Goal: Transaction & Acquisition: Download file/media

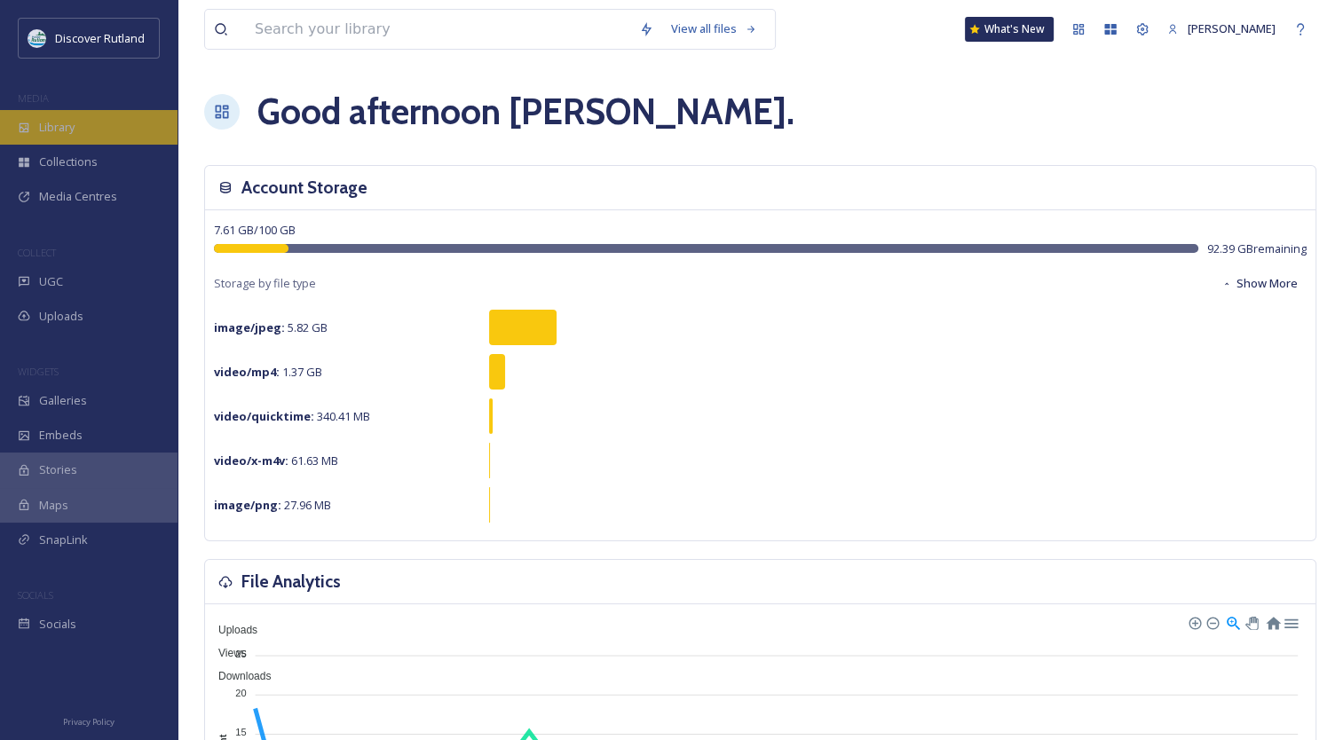
click at [67, 139] on div "Library" at bounding box center [89, 127] width 178 height 35
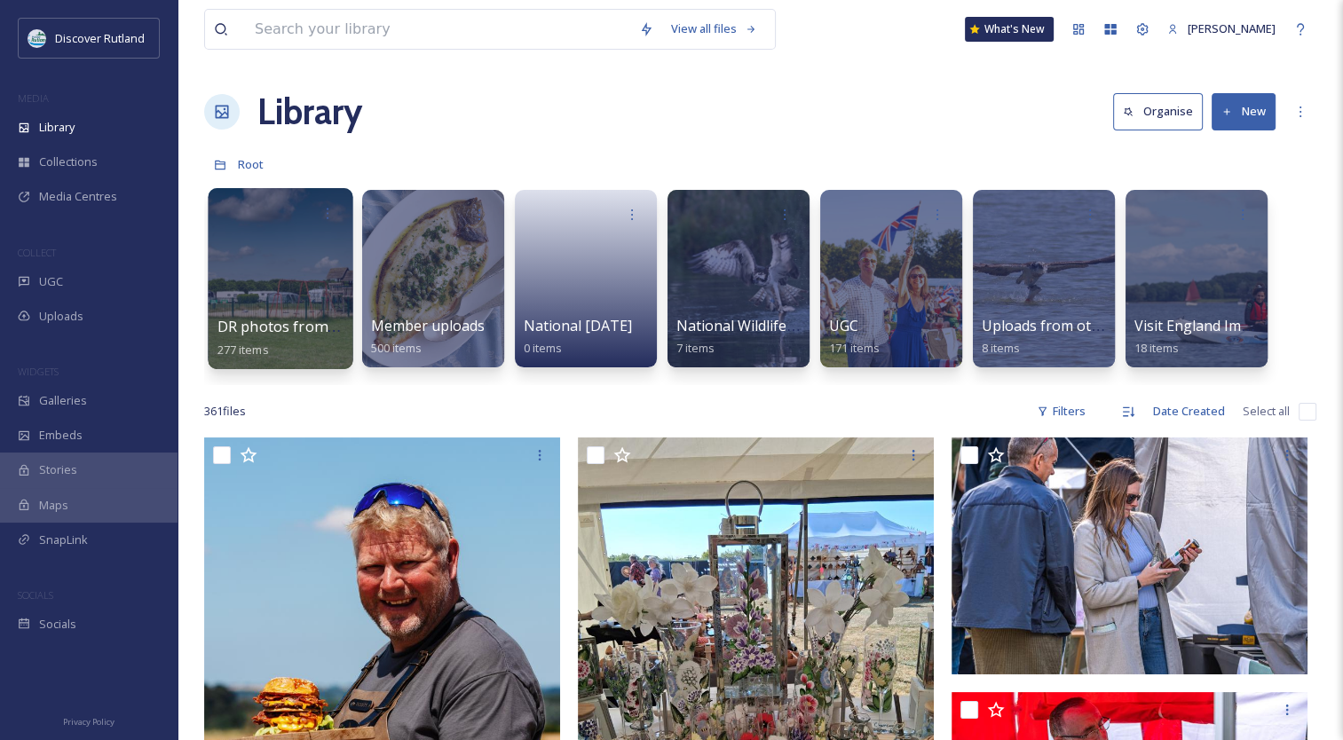
click at [284, 273] on div at bounding box center [280, 278] width 145 height 181
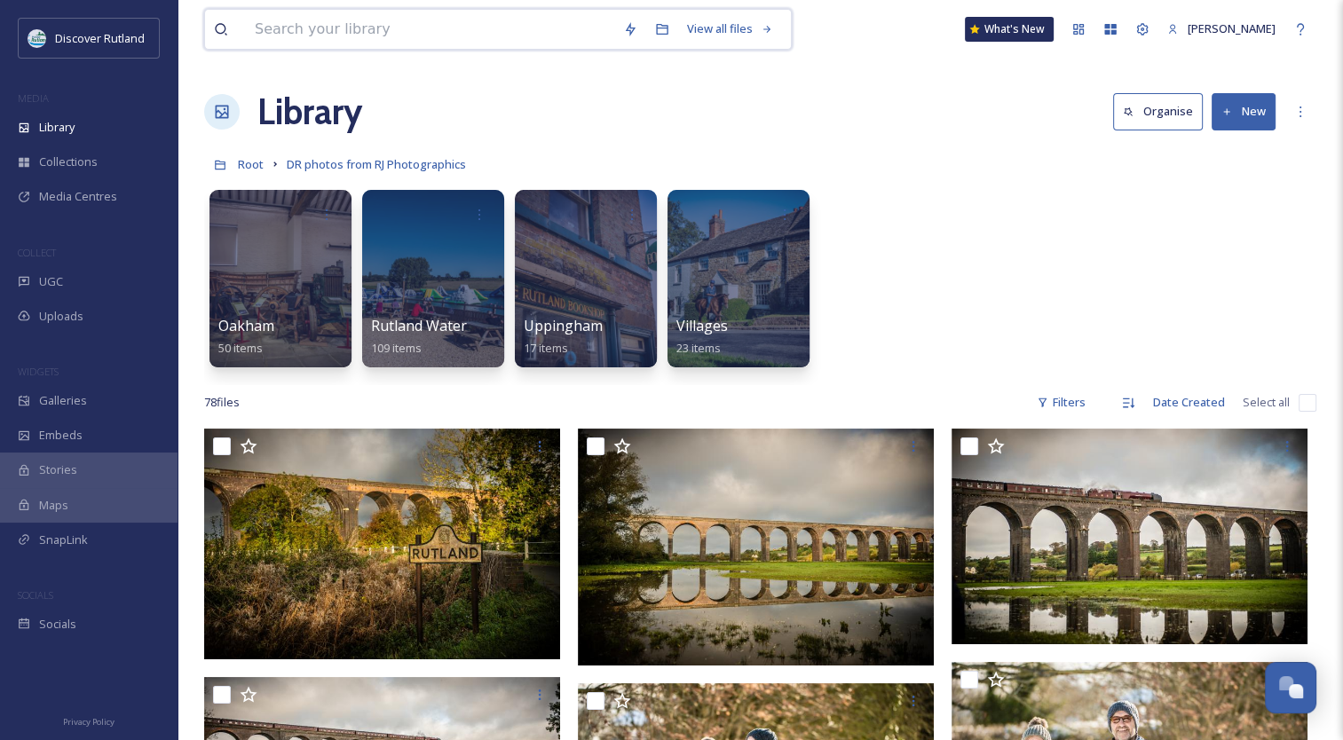
click at [445, 19] on input at bounding box center [430, 29] width 368 height 39
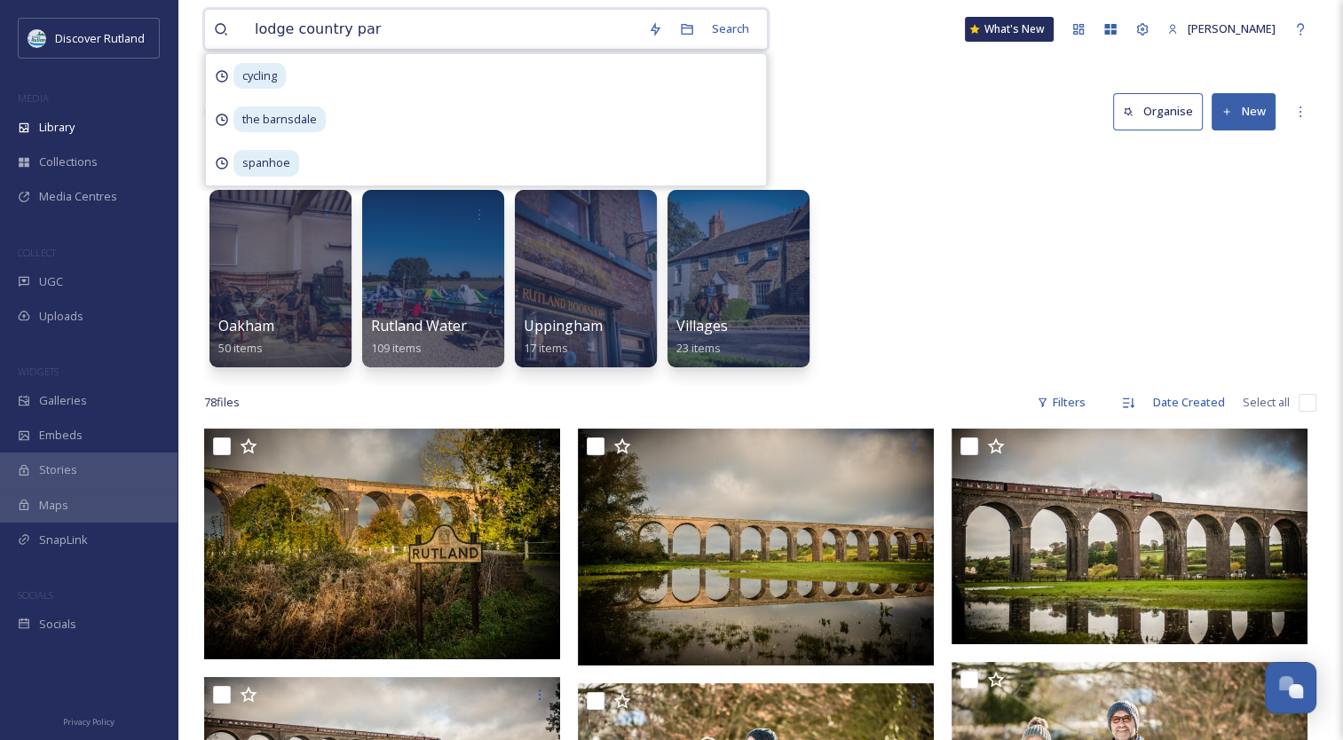
type input "[GEOGRAPHIC_DATA]"
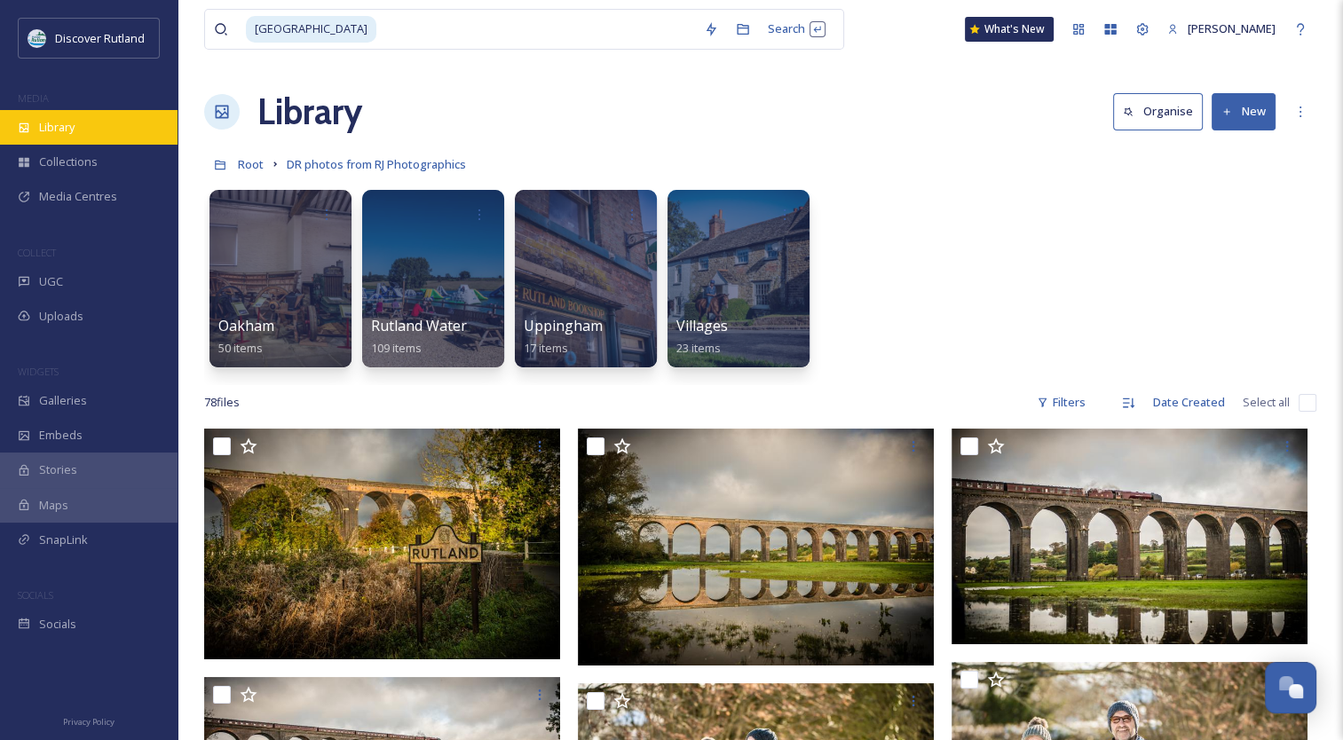
click at [99, 133] on div "Library" at bounding box center [89, 127] width 178 height 35
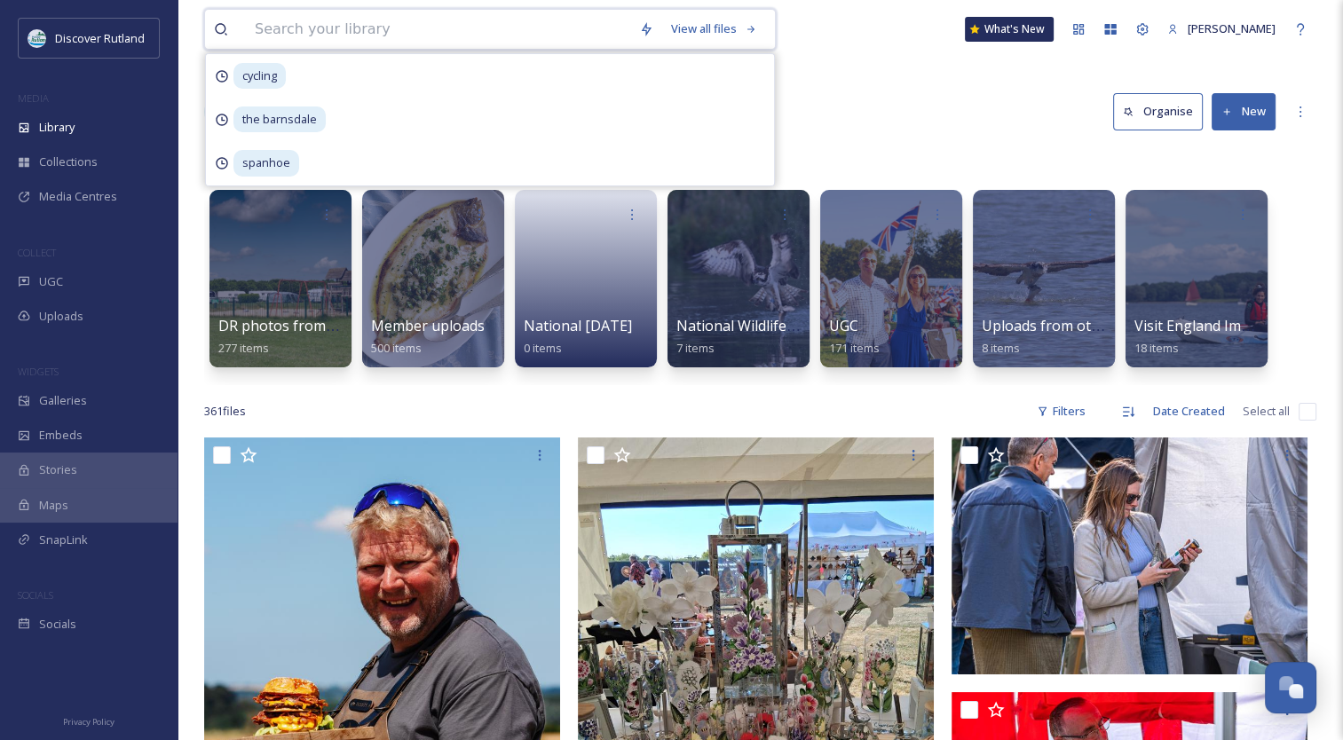
click at [415, 25] on input at bounding box center [438, 29] width 384 height 39
type input "[GEOGRAPHIC_DATA]"
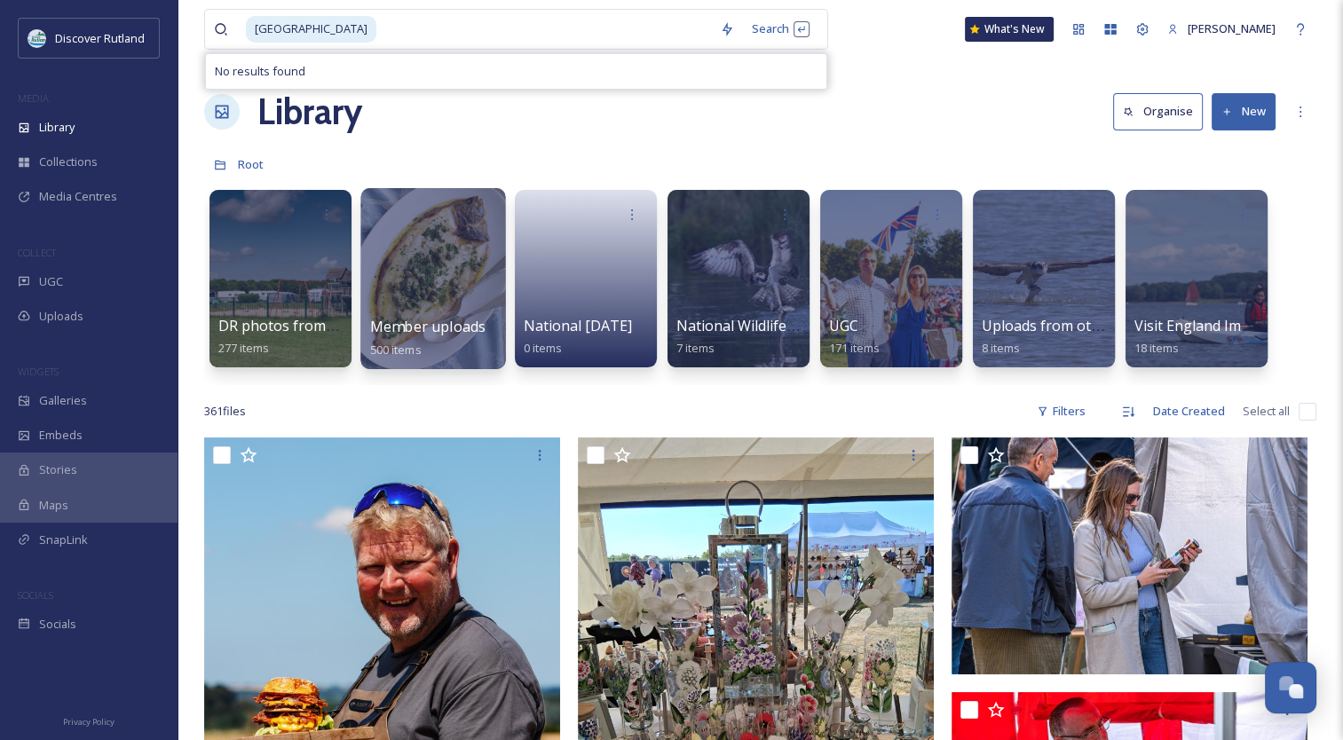
click at [494, 304] on div at bounding box center [432, 278] width 145 height 181
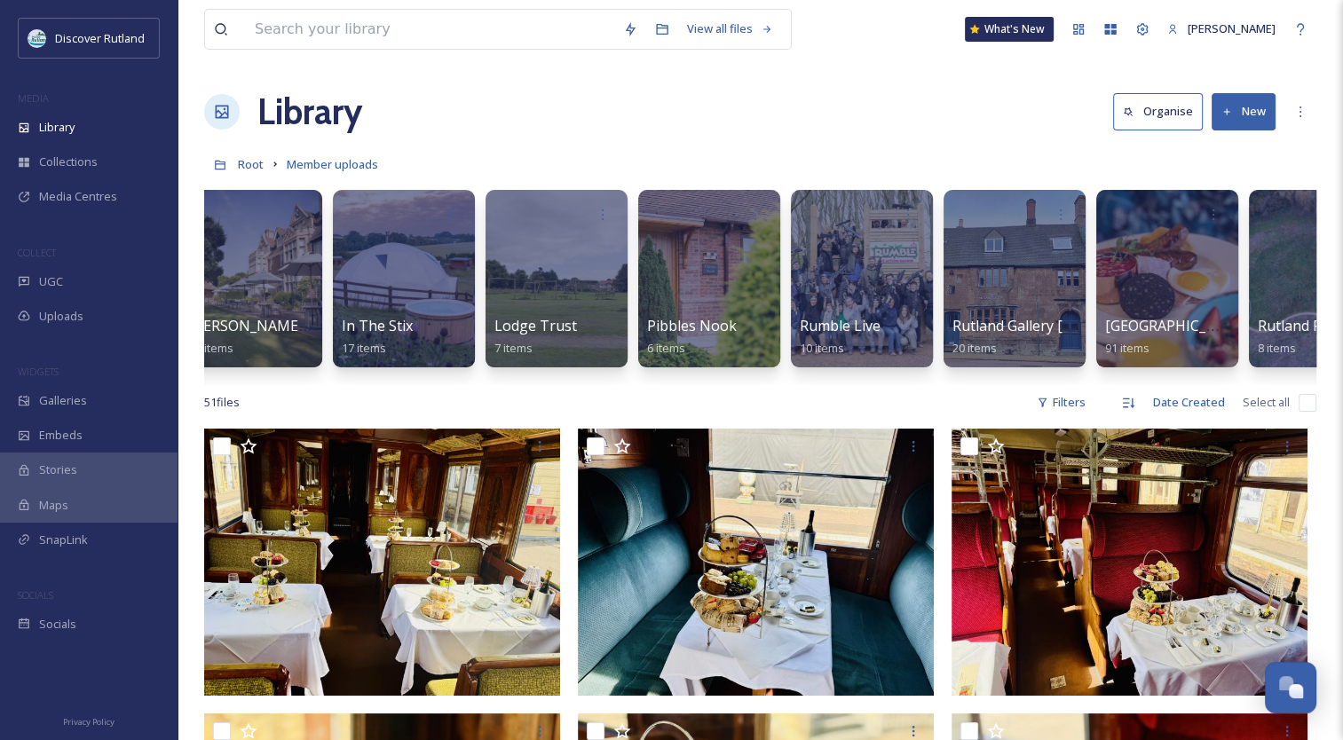
scroll to position [0, 1062]
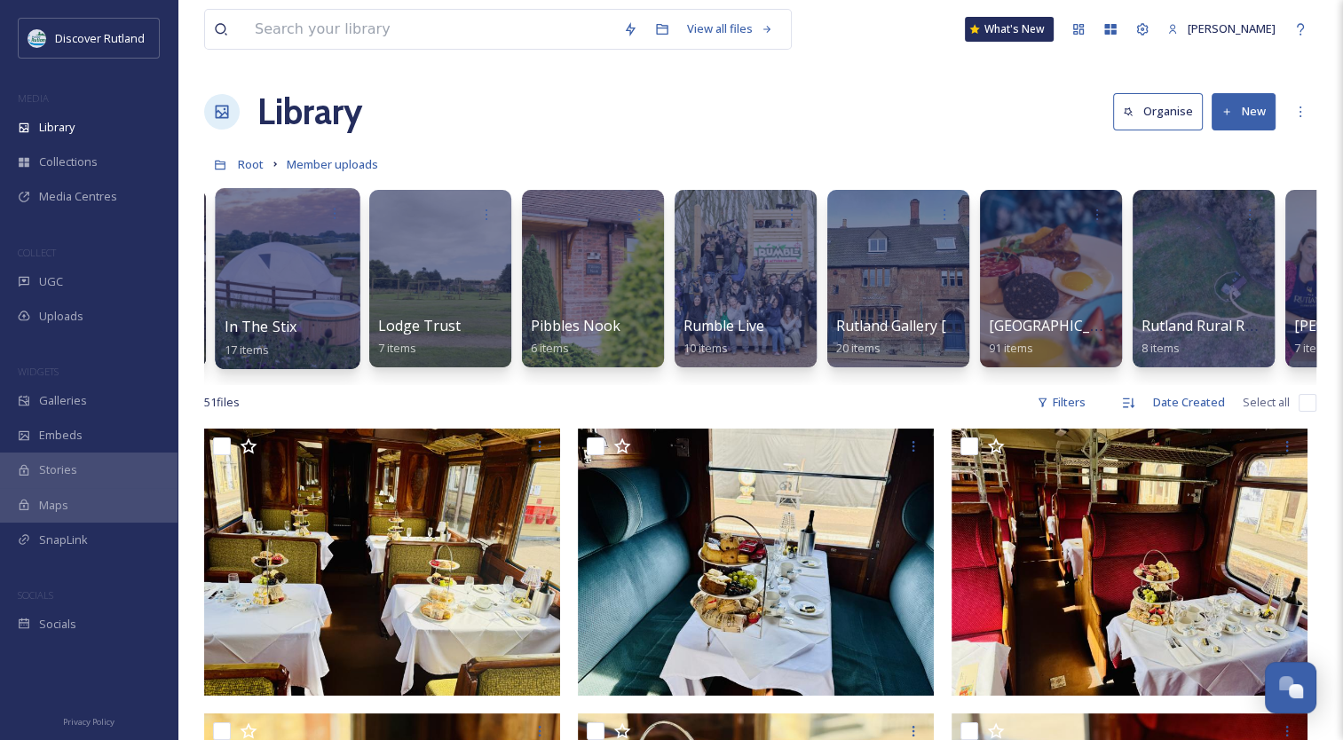
click at [328, 253] on div at bounding box center [287, 278] width 145 height 181
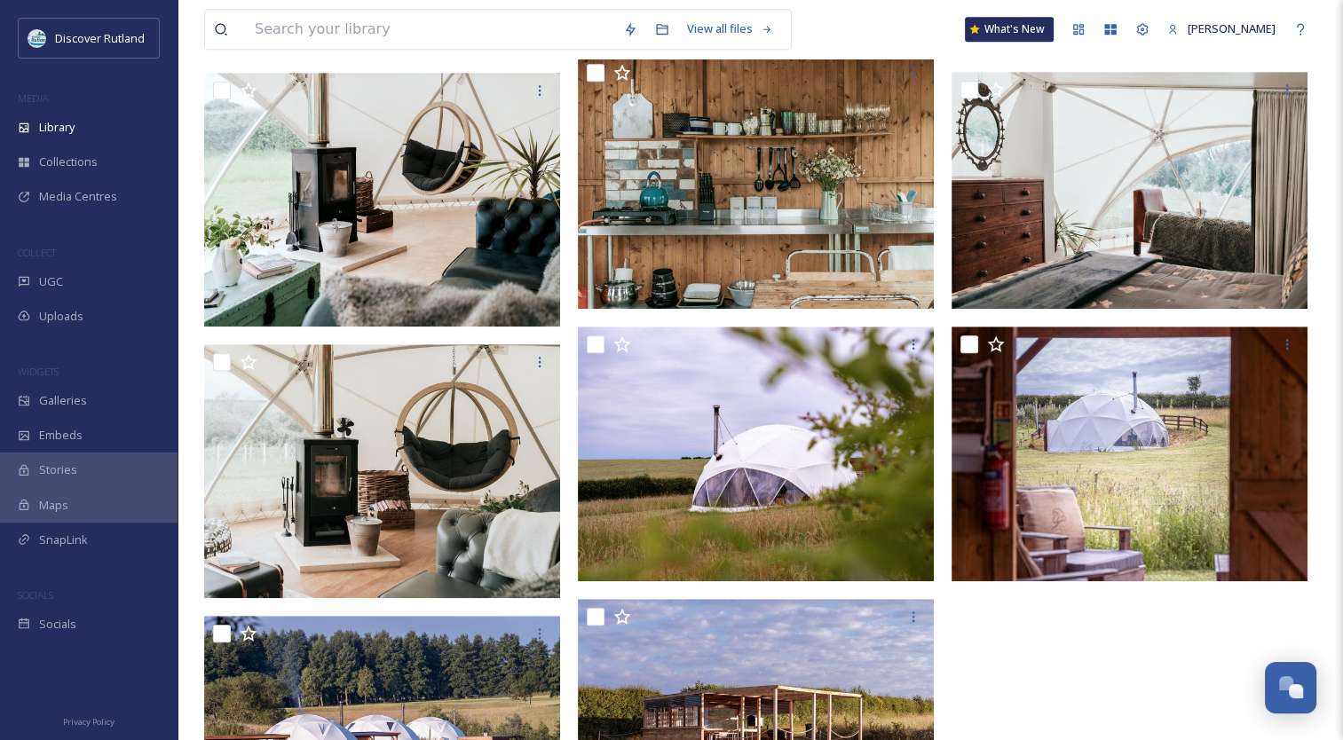
scroll to position [1145, 0]
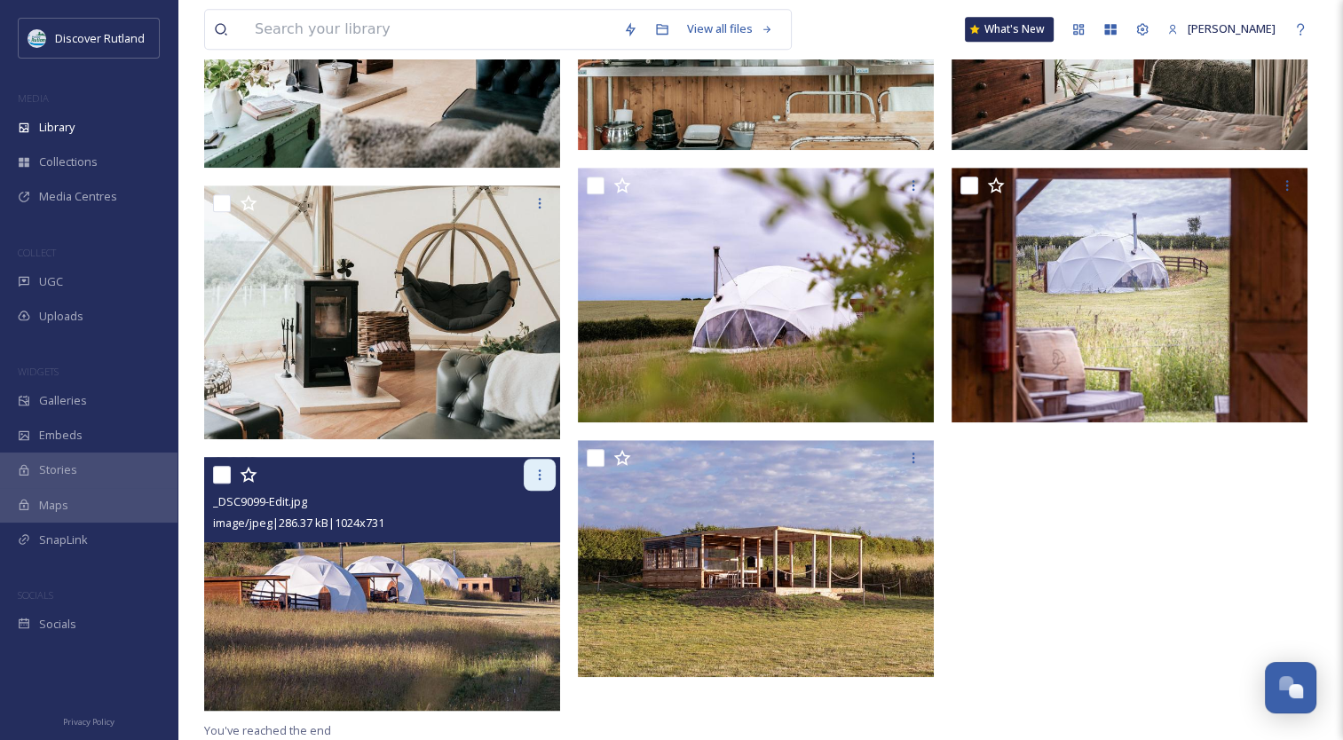
click at [536, 471] on icon at bounding box center [540, 475] width 14 height 14
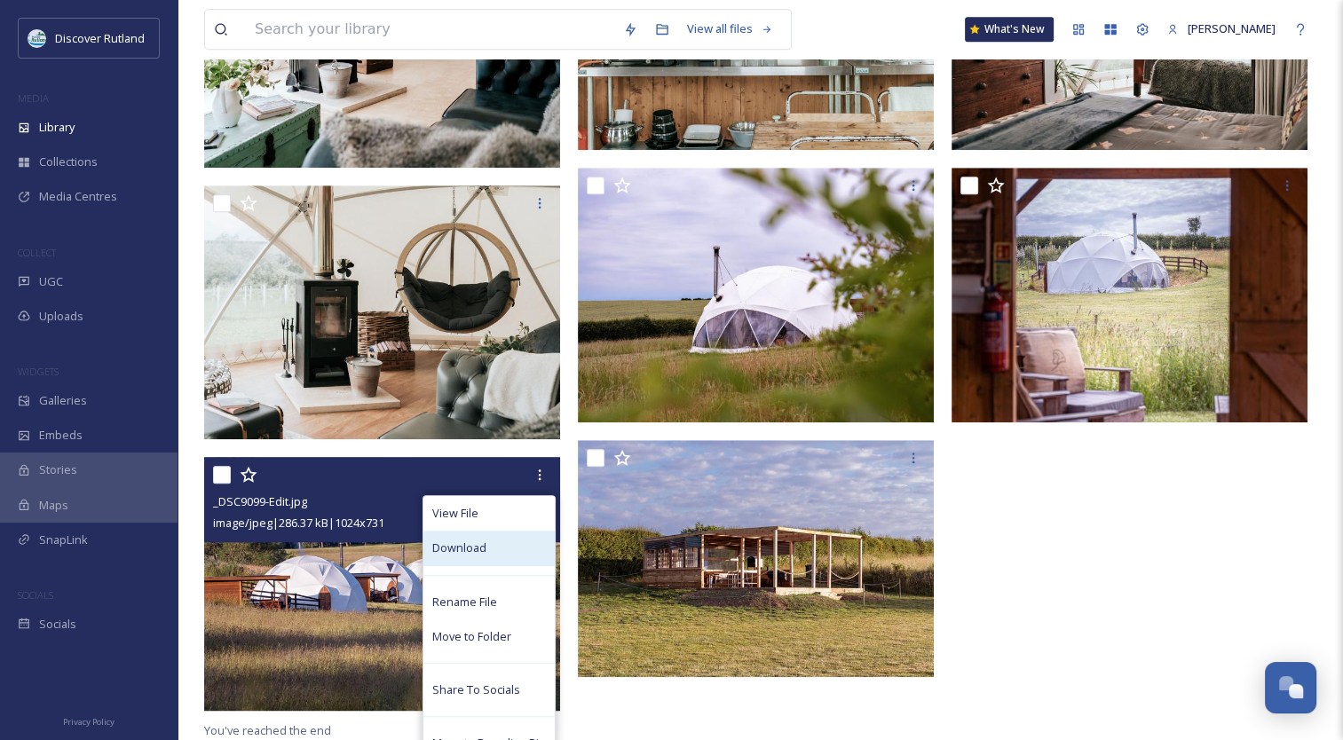
click at [515, 549] on div "Download" at bounding box center [488, 548] width 131 height 35
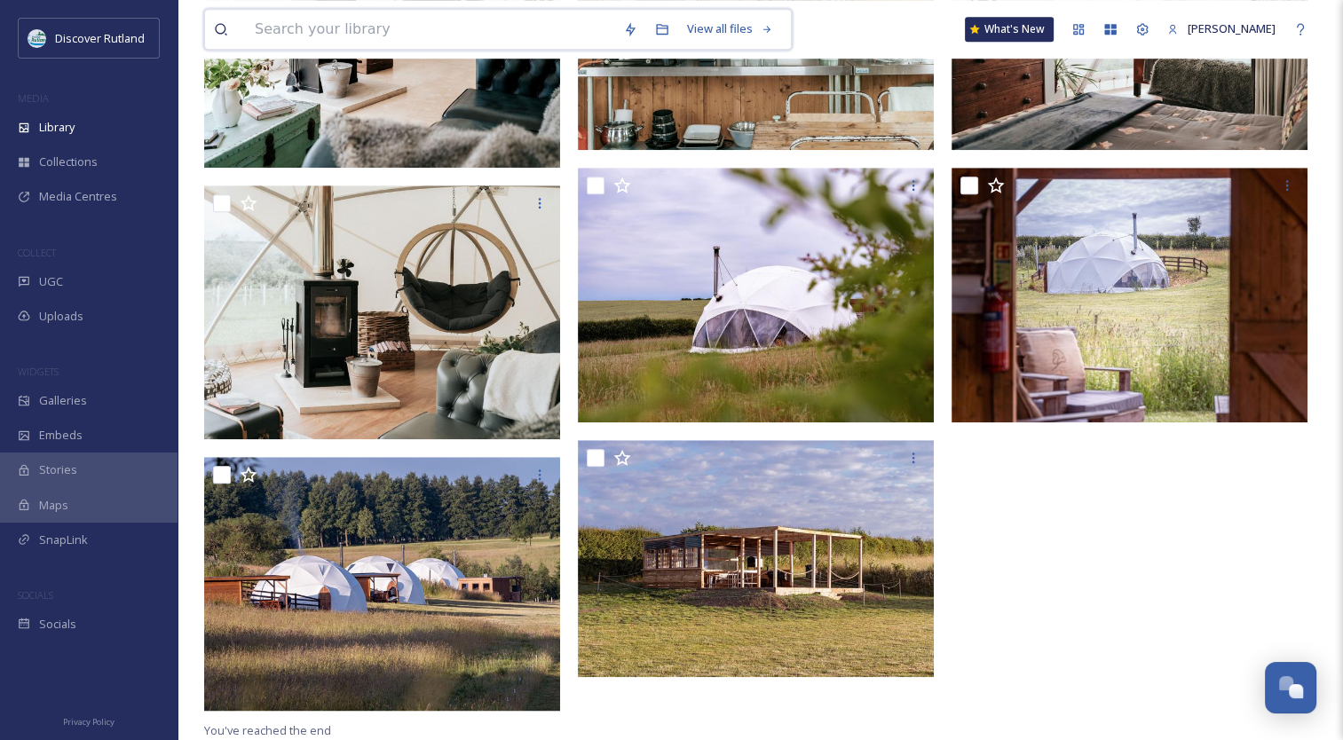
click at [390, 27] on input at bounding box center [430, 29] width 368 height 39
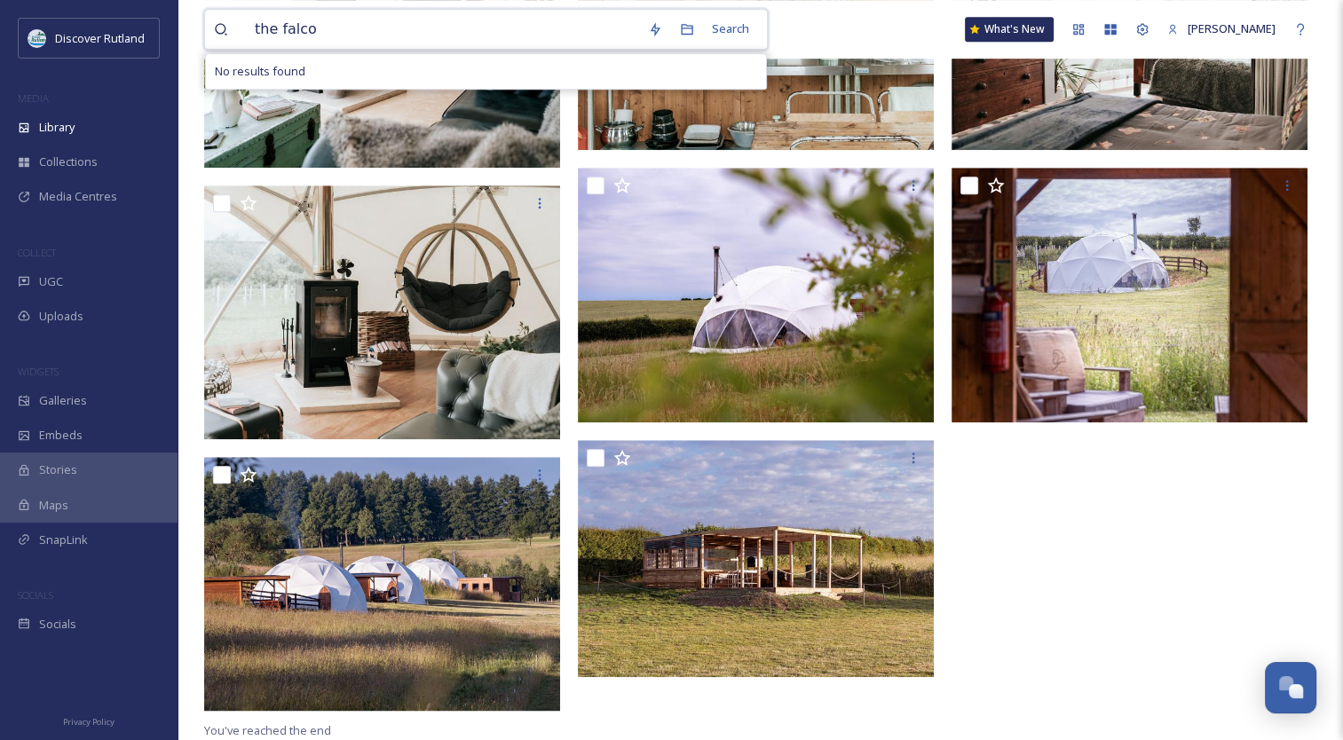
type input "the falcon"
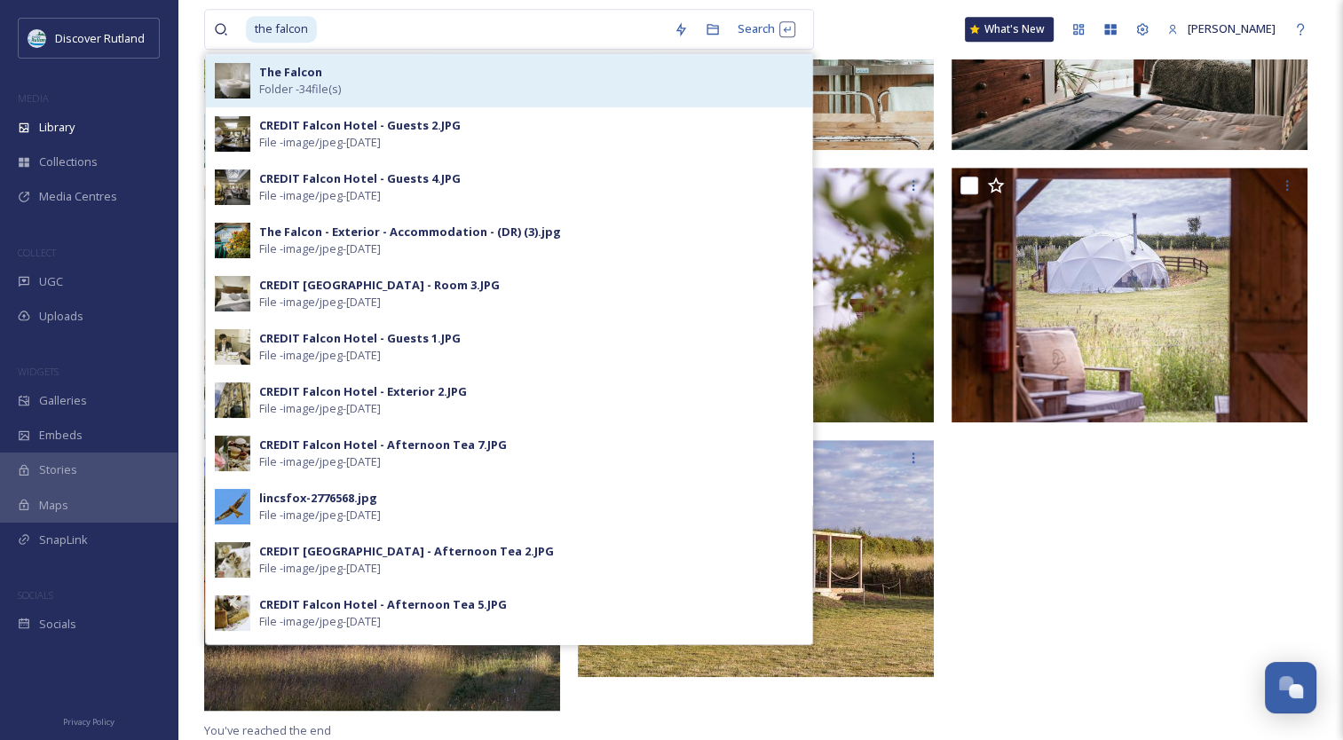
click at [506, 80] on div "The Falcon Folder - 34 file(s)" at bounding box center [531, 81] width 544 height 34
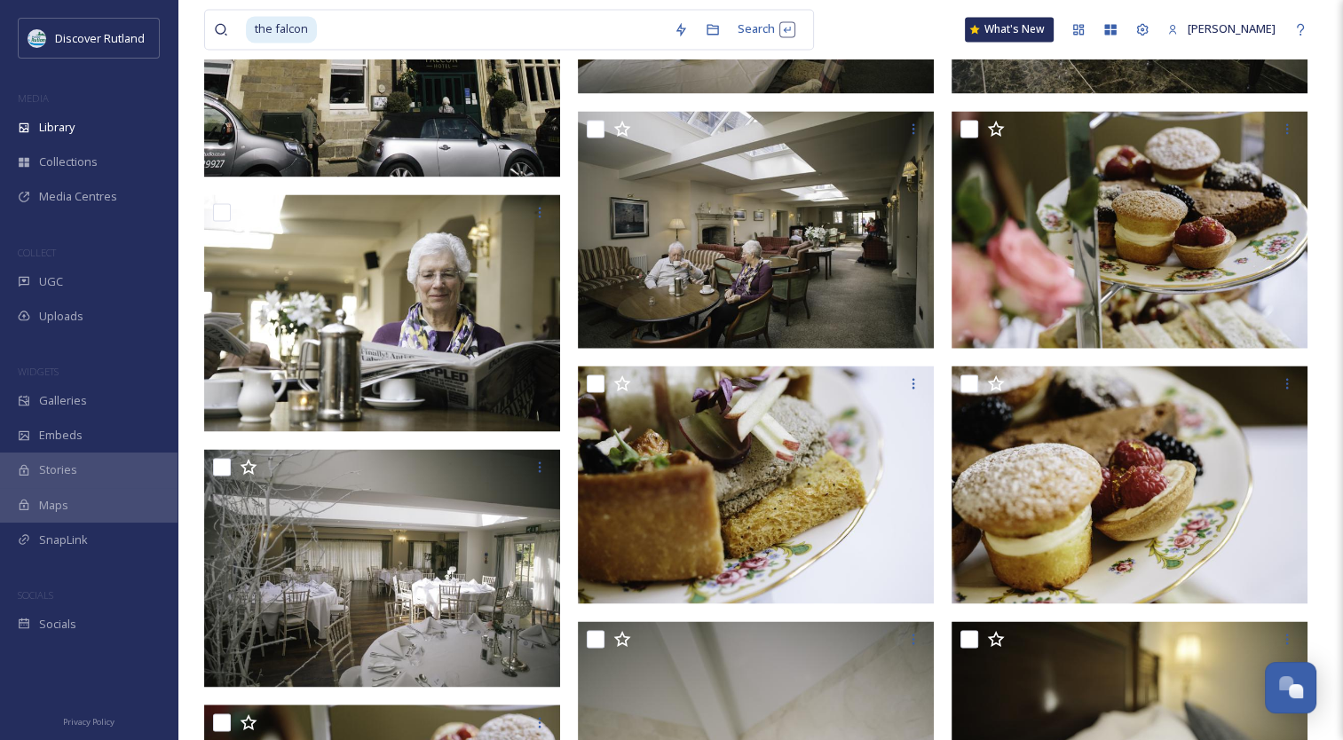
scroll to position [2761, 0]
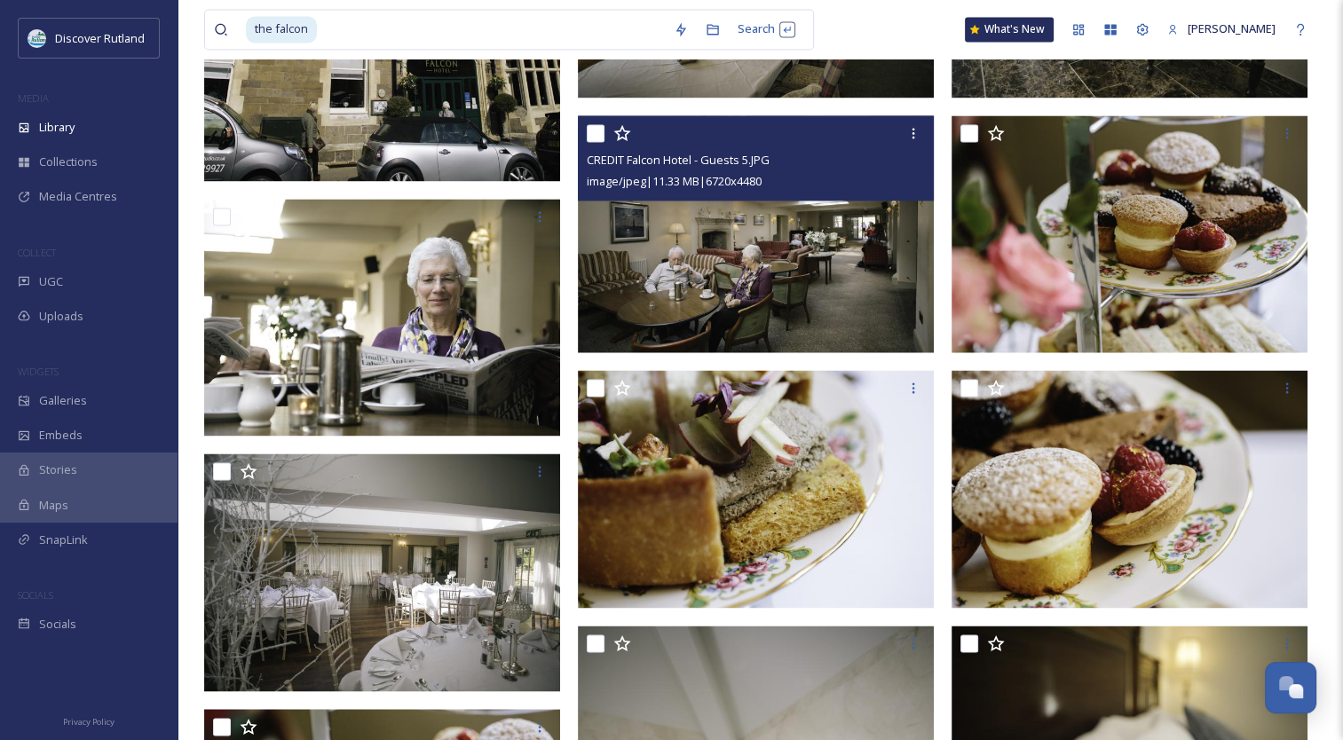
click at [874, 257] on img at bounding box center [756, 234] width 356 height 238
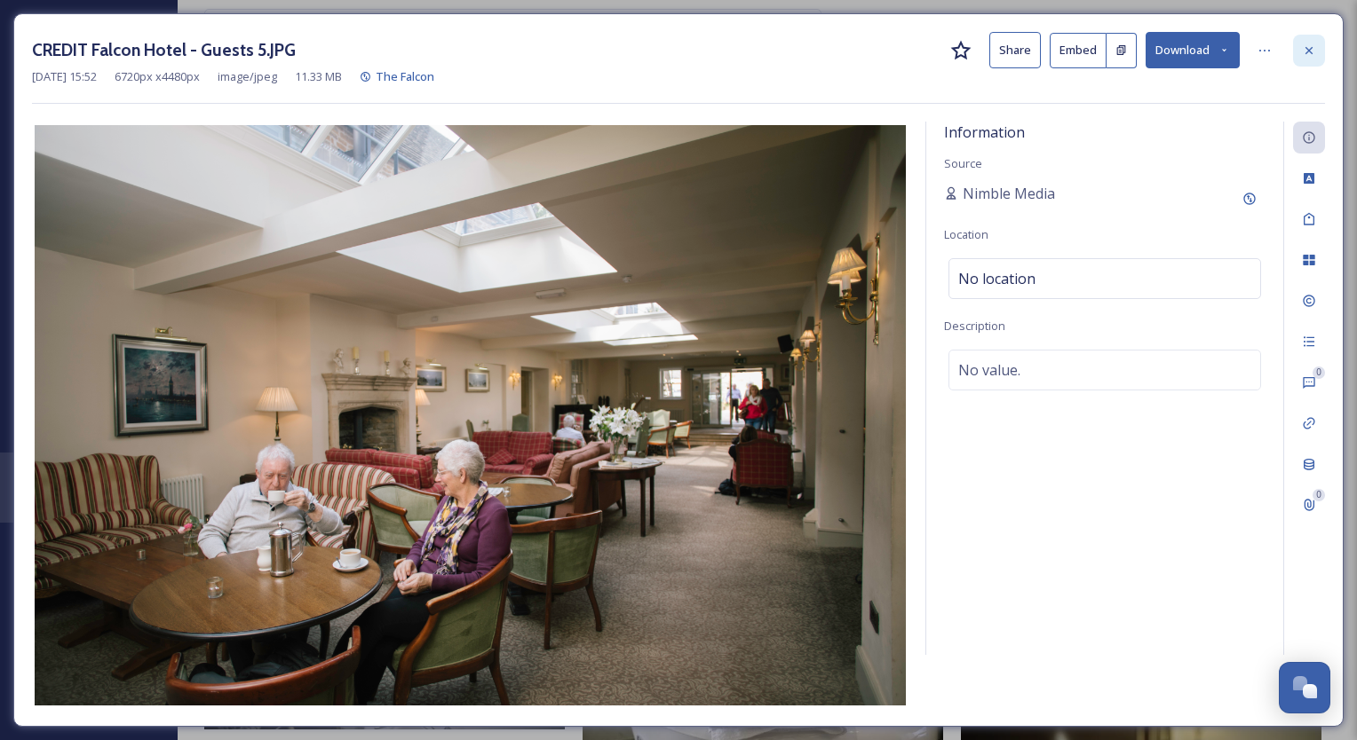
click at [1313, 55] on icon at bounding box center [1309, 51] width 14 height 14
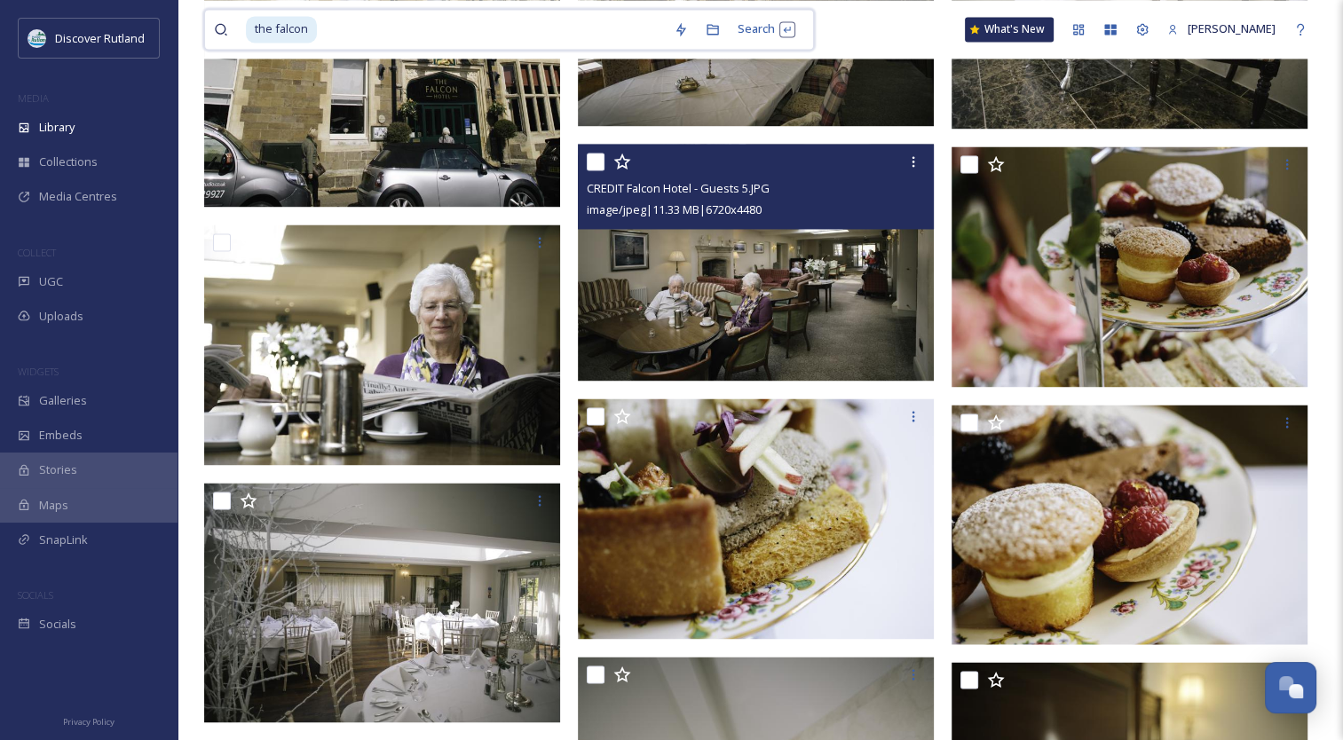
click at [469, 4] on div "the falcon Search What's New [PERSON_NAME]" at bounding box center [760, 29] width 1112 height 59
type input "t"
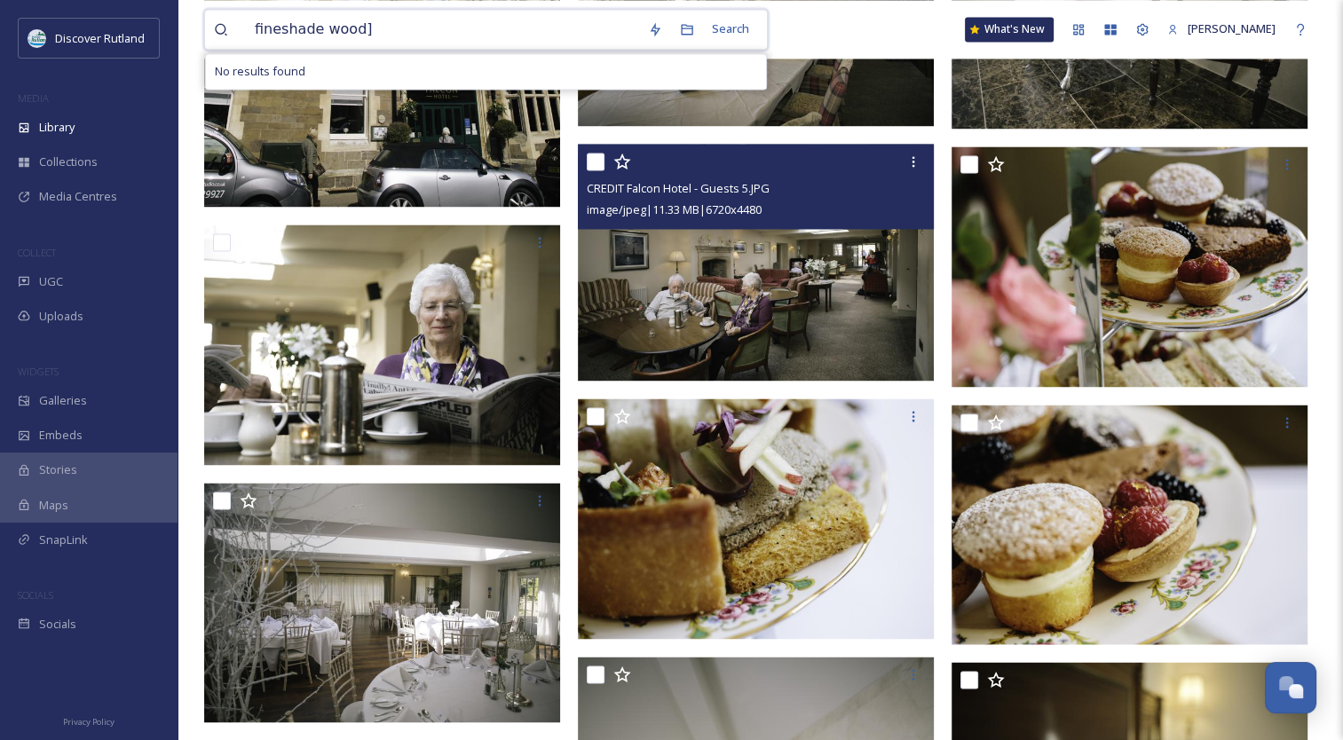
type input "fineshade wood"
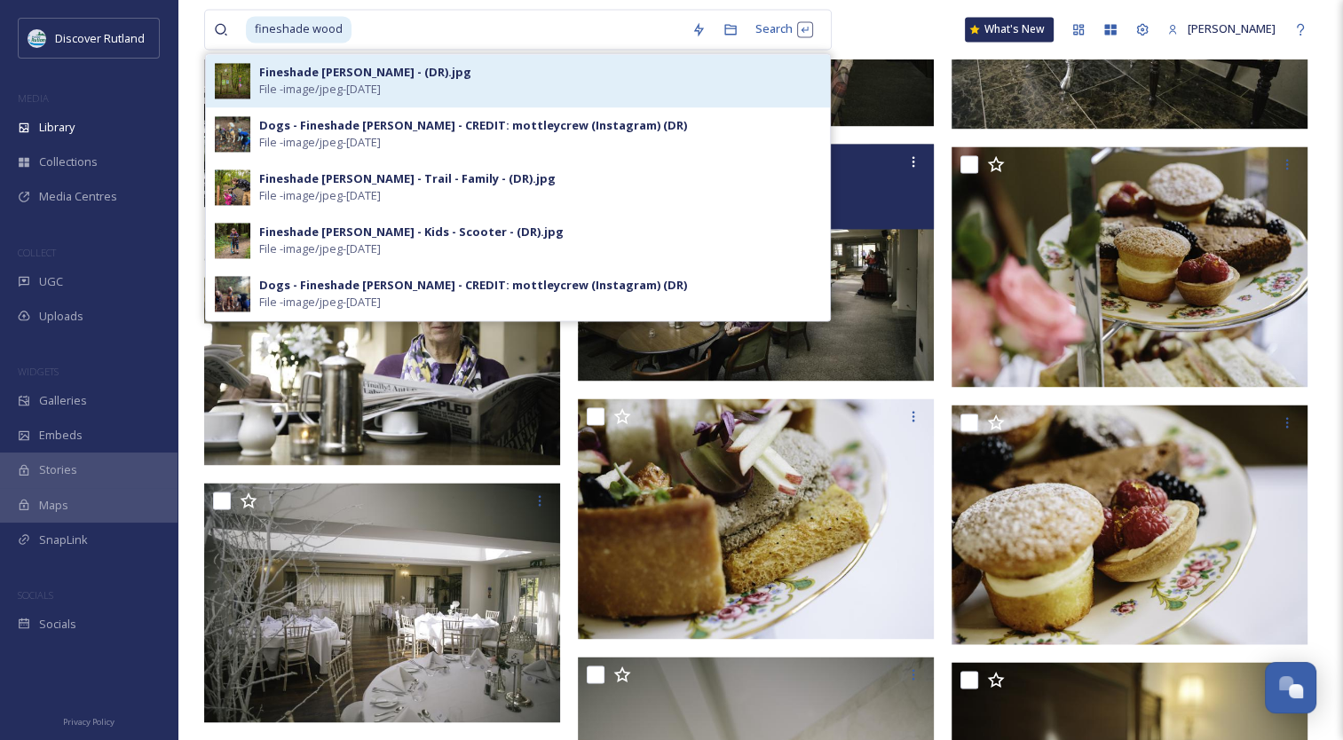
click at [356, 67] on div "Fineshade [PERSON_NAME] - (DR).jpg" at bounding box center [365, 72] width 212 height 17
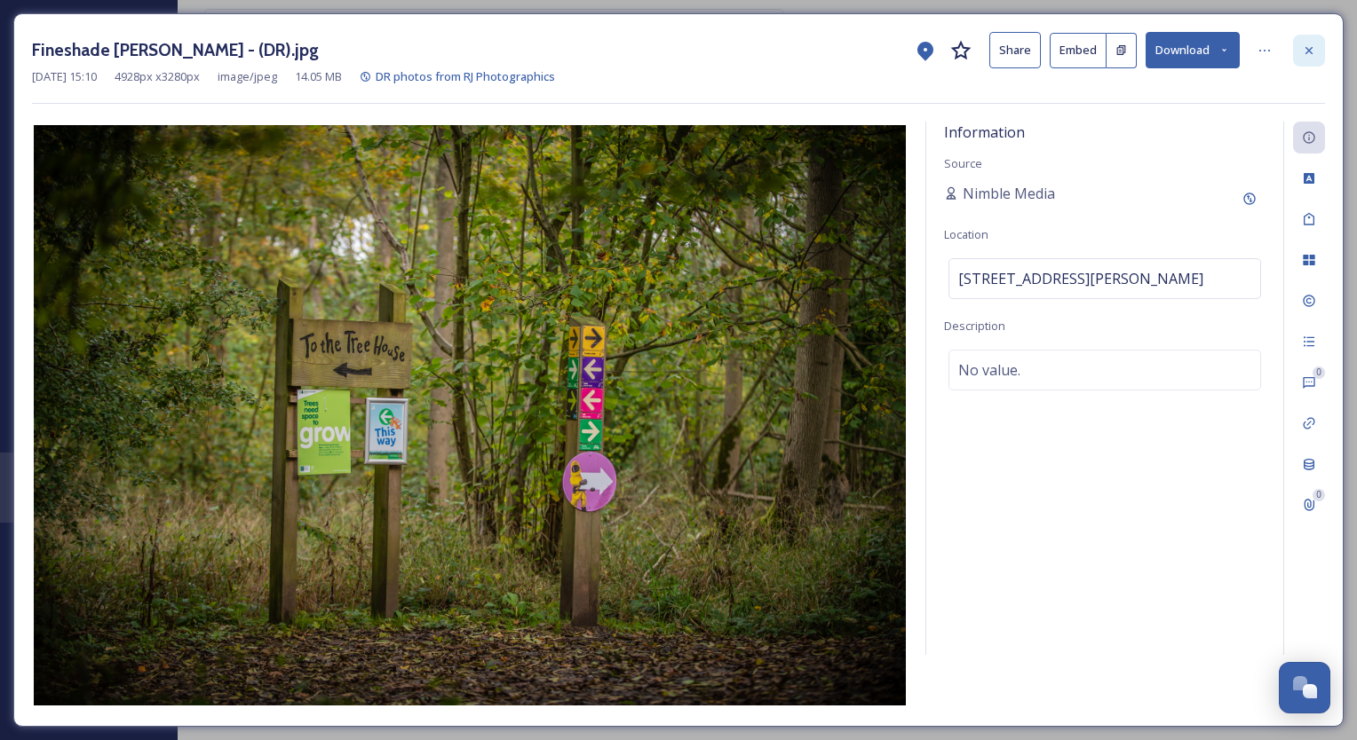
click at [1315, 49] on icon at bounding box center [1309, 51] width 14 height 14
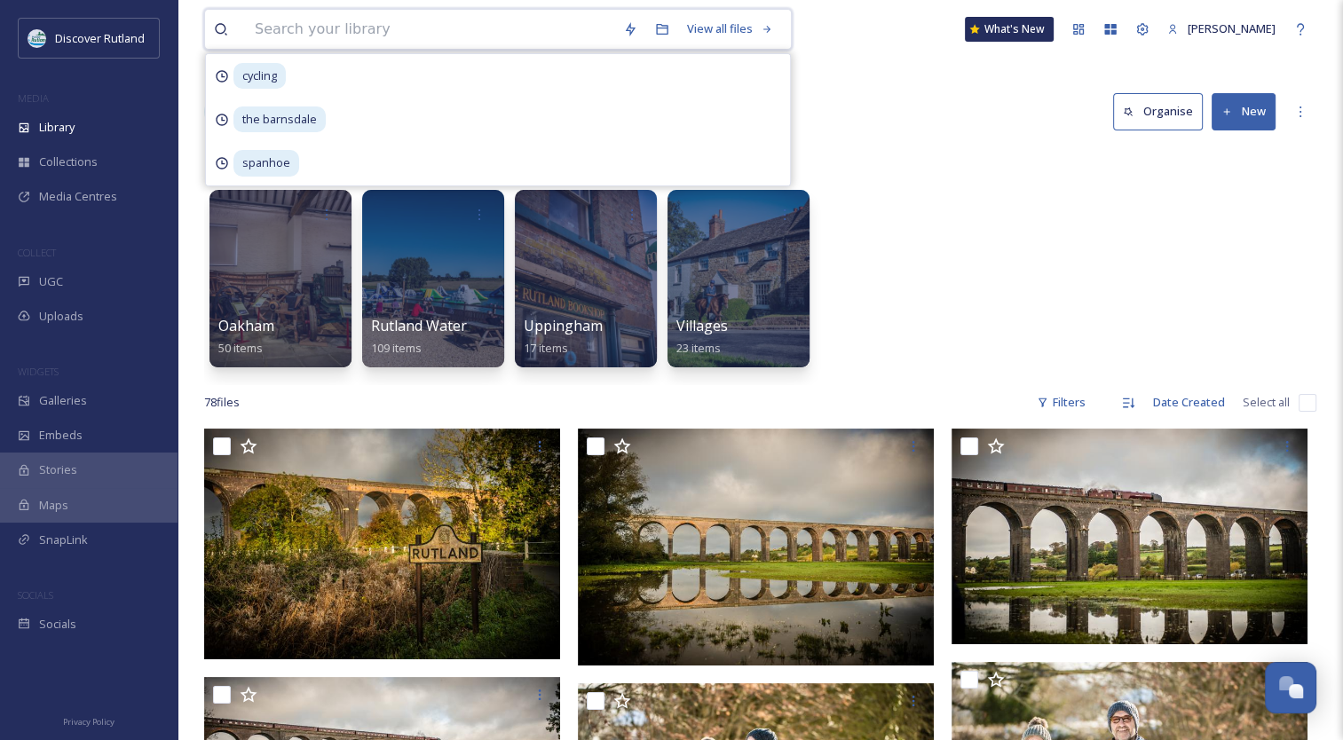
click at [470, 34] on input at bounding box center [430, 29] width 368 height 39
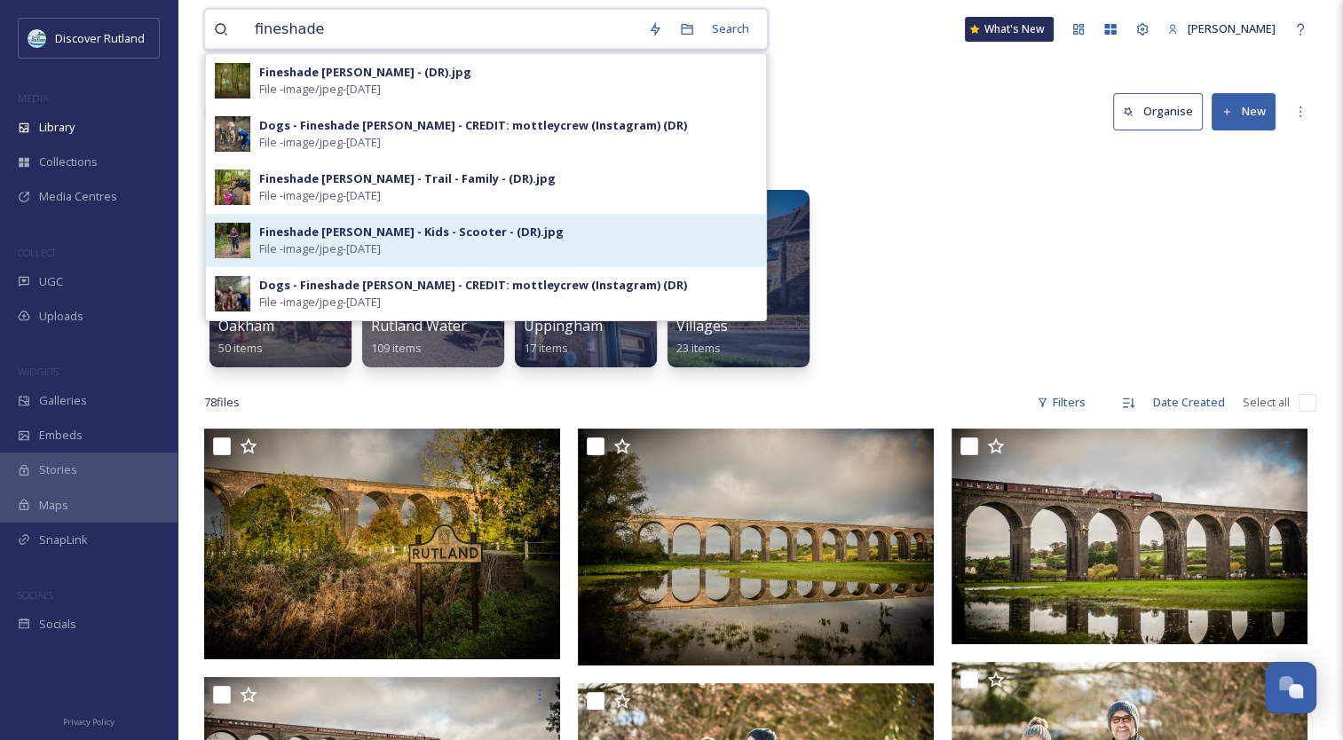
type input "fineshade"
click at [512, 246] on div "Fineshade [PERSON_NAME] - Kids - Scooter - (DR).jpg File - image/jpeg - [DATE]" at bounding box center [508, 241] width 498 height 34
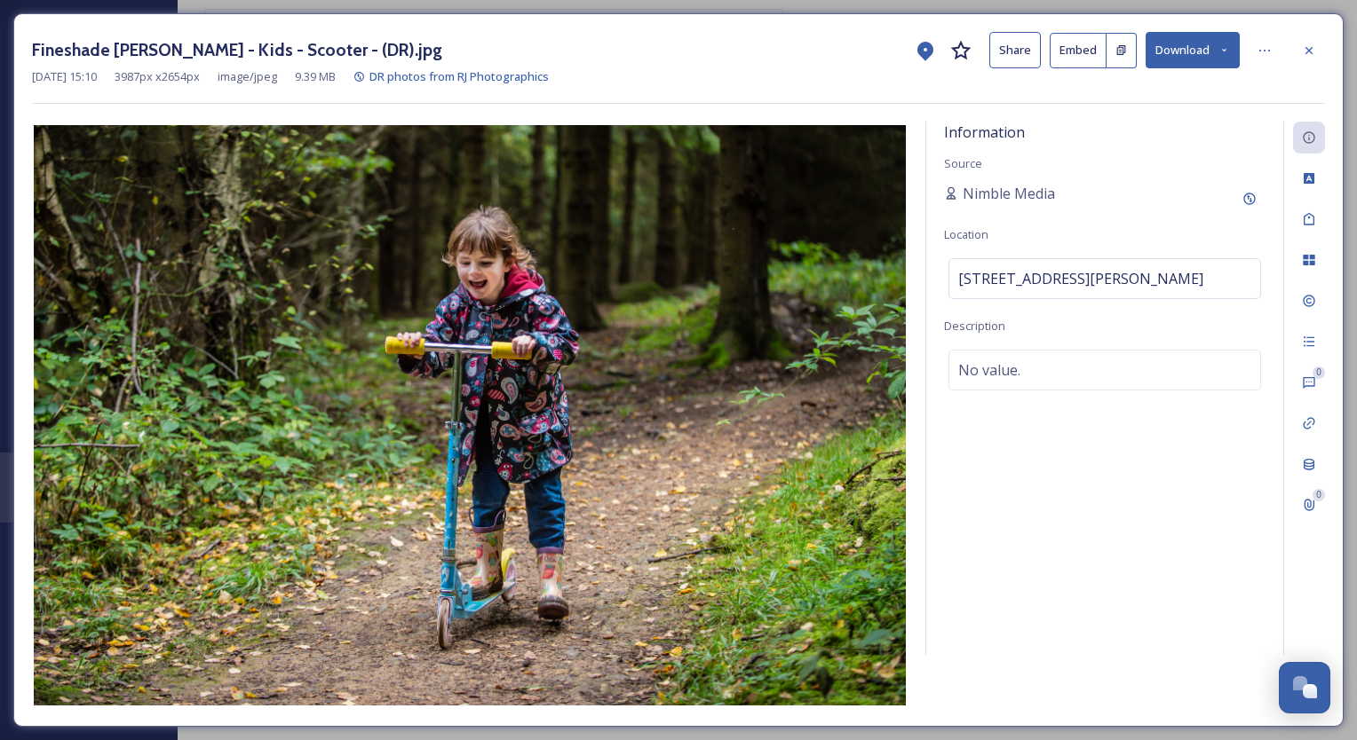
click at [1141, 50] on div "Fineshade [PERSON_NAME] - Kids - Scooter - (DR).jpg Share Embed Download" at bounding box center [678, 50] width 1293 height 36
click at [1161, 52] on button "Download" at bounding box center [1192, 50] width 94 height 36
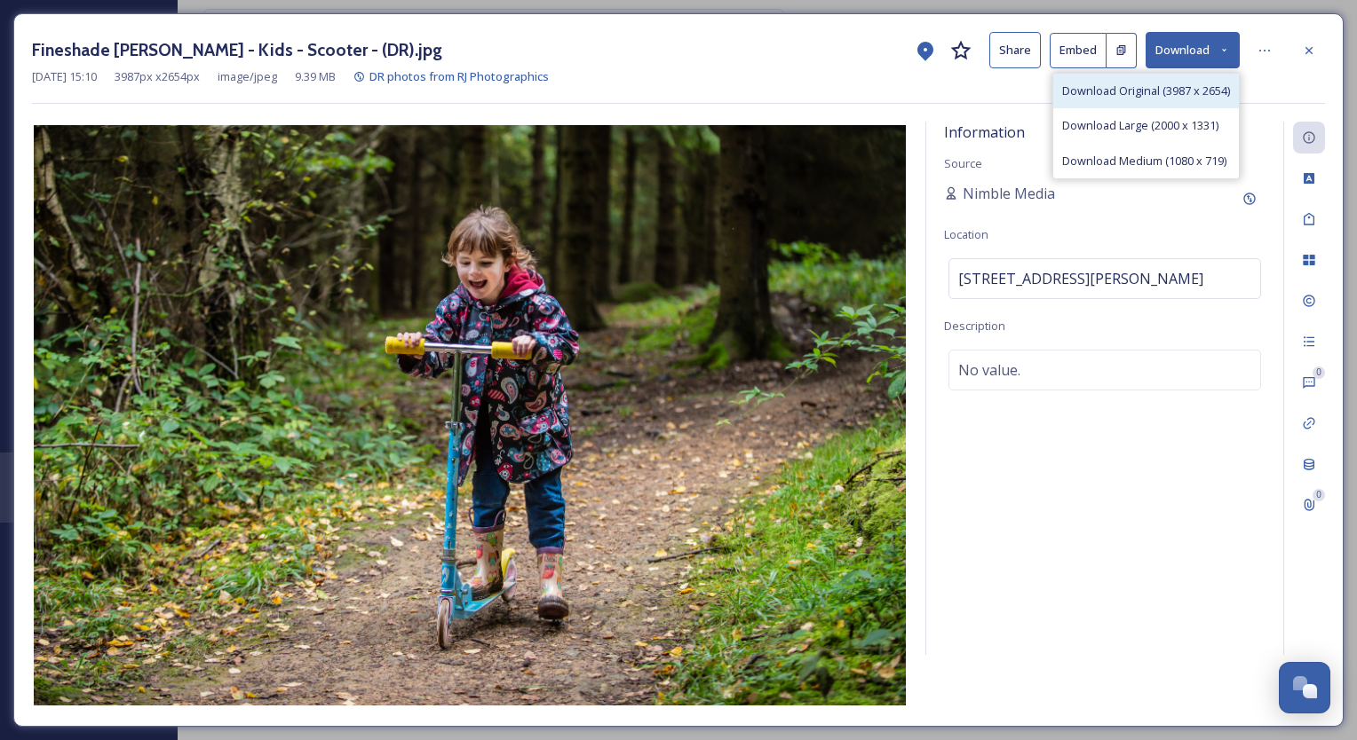
click at [1119, 88] on span "Download Original (3987 x 2654)" at bounding box center [1146, 91] width 168 height 17
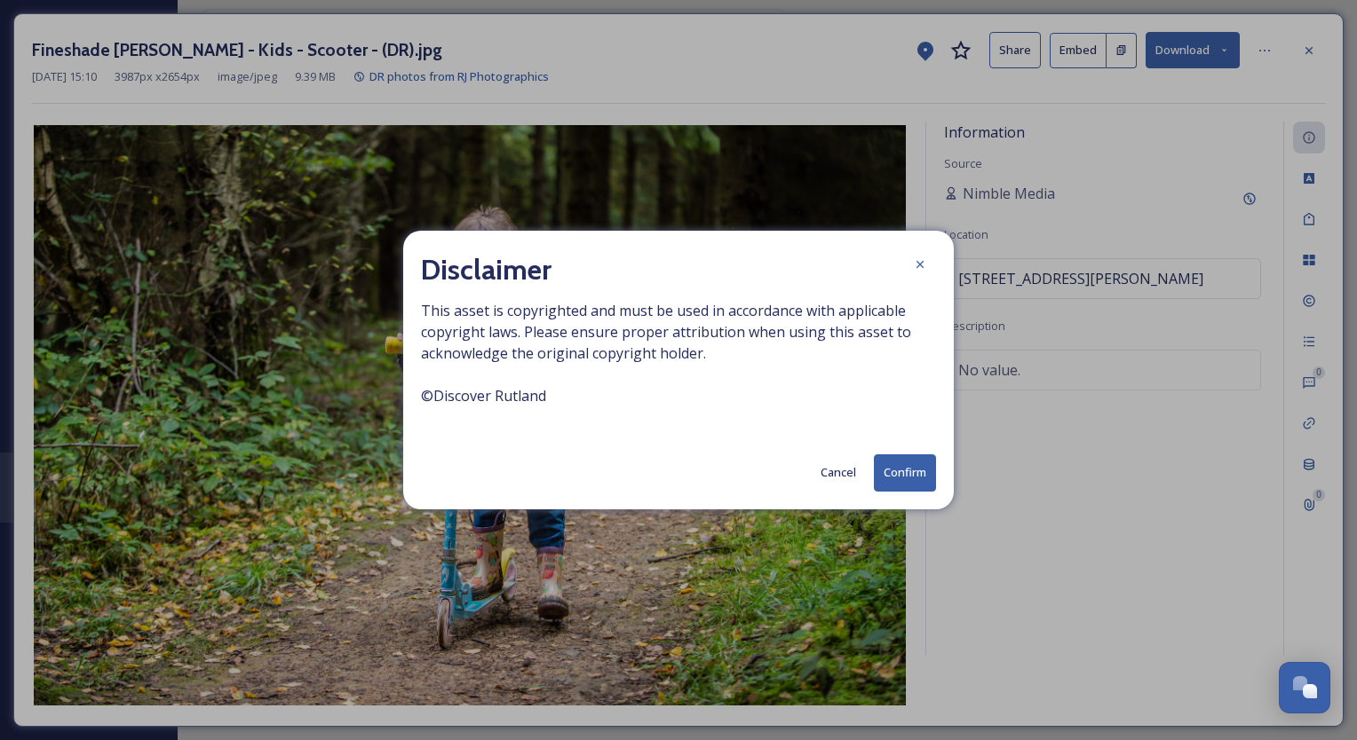
click at [890, 469] on button "Confirm" at bounding box center [905, 473] width 62 height 36
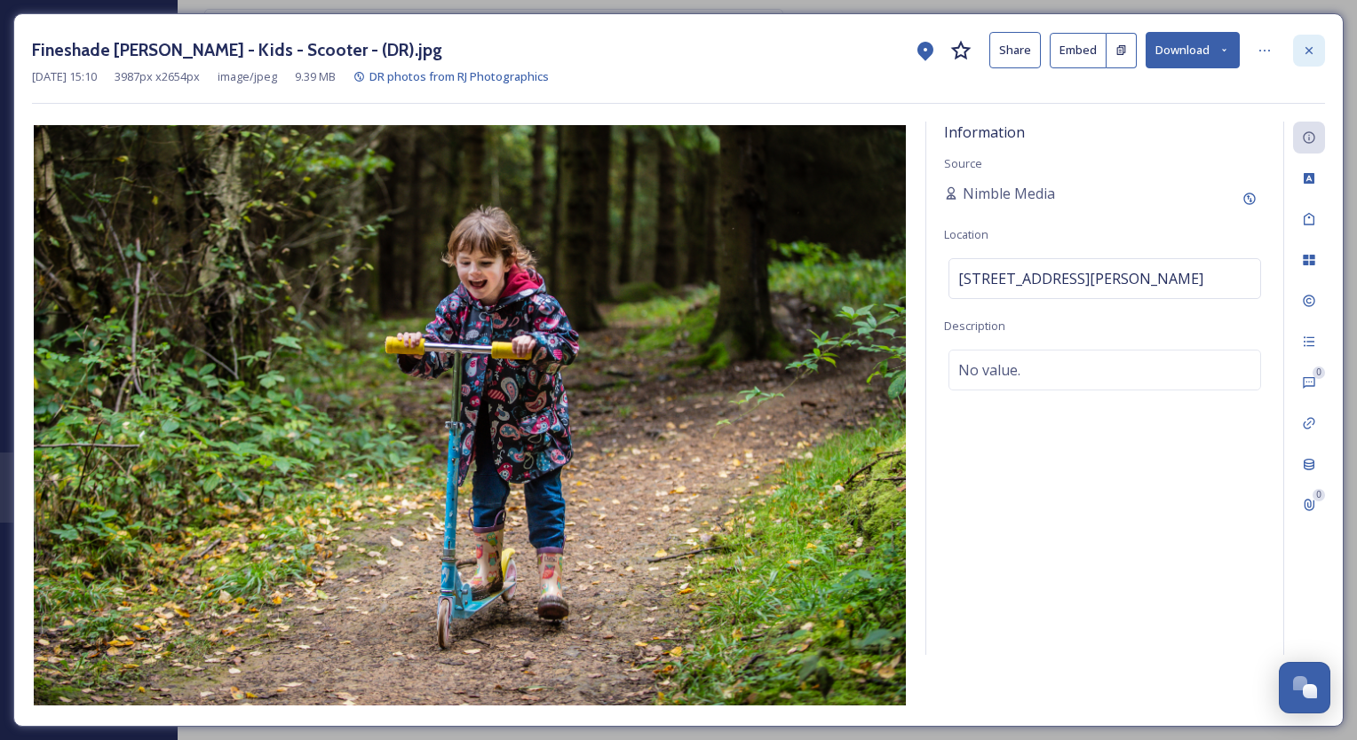
click at [1310, 47] on icon at bounding box center [1309, 51] width 14 height 14
